Goal: Information Seeking & Learning: Learn about a topic

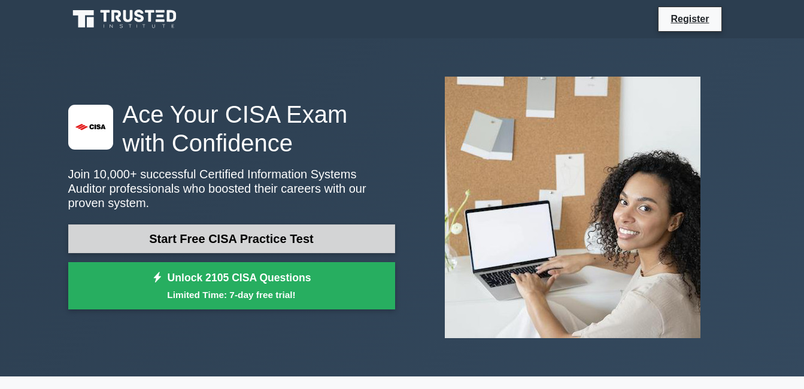
click at [308, 229] on link "Start Free CISA Practice Test" at bounding box center [231, 238] width 327 height 29
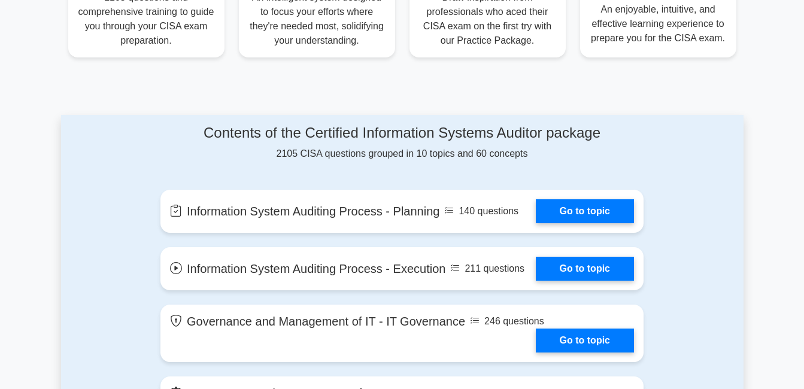
scroll to position [539, 0]
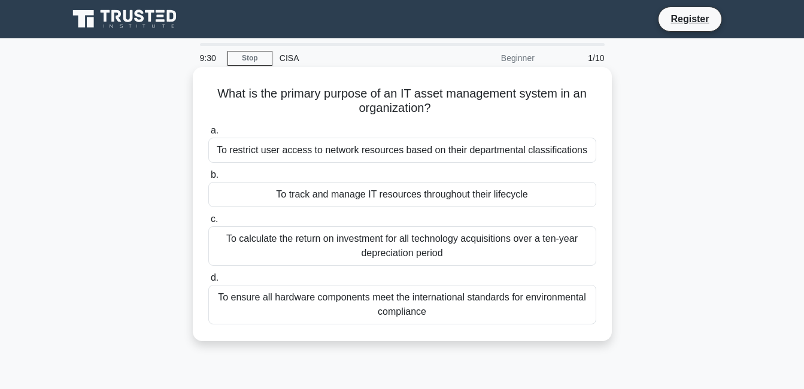
click at [367, 196] on div "To track and manage IT resources throughout their lifecycle" at bounding box center [402, 194] width 388 height 25
click at [208, 179] on input "b. To track and manage IT resources throughout their lifecycle" at bounding box center [208, 175] width 0 height 8
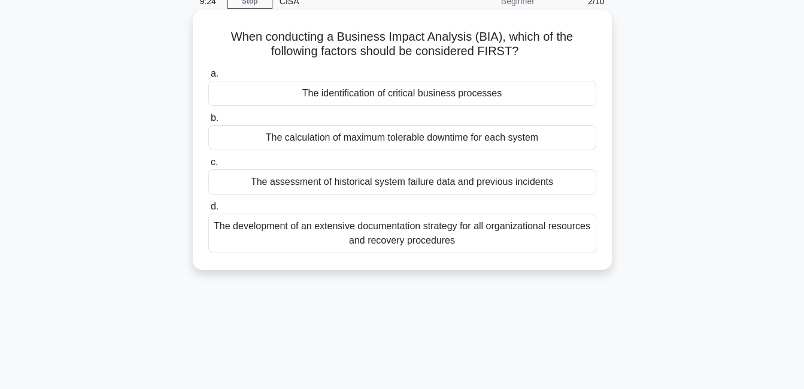
scroll to position [18, 0]
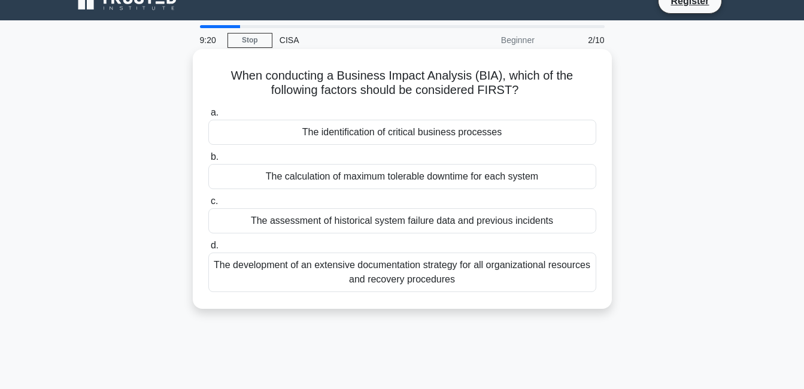
click at [230, 70] on h5 "When conducting a Business Impact Analysis (BIA), which of the following factor…" at bounding box center [402, 83] width 390 height 30
